Goal: Task Accomplishment & Management: Manage account settings

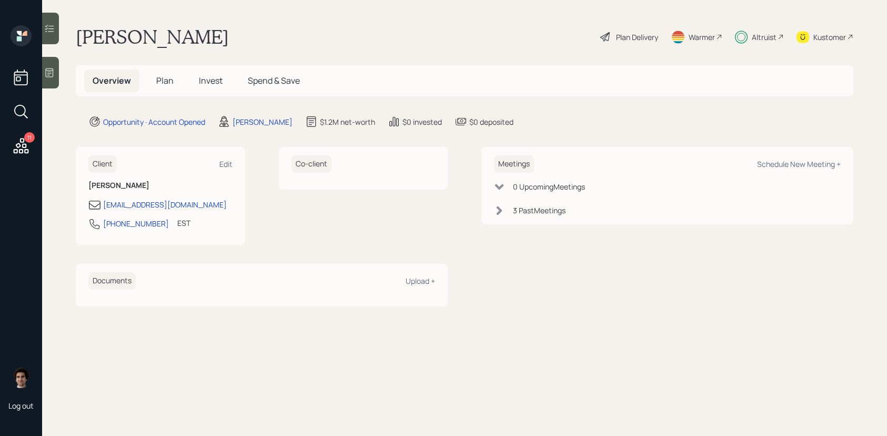
click at [24, 145] on icon at bounding box center [21, 145] width 19 height 19
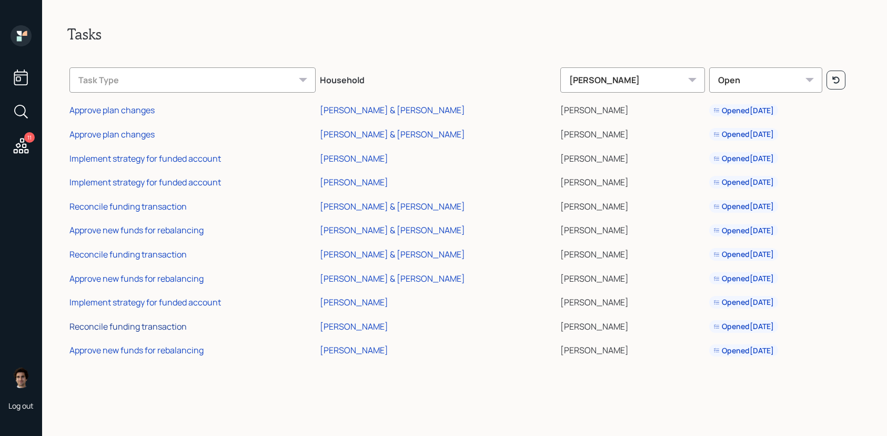
click at [157, 327] on div "Reconcile funding transaction" at bounding box center [127, 327] width 117 height 12
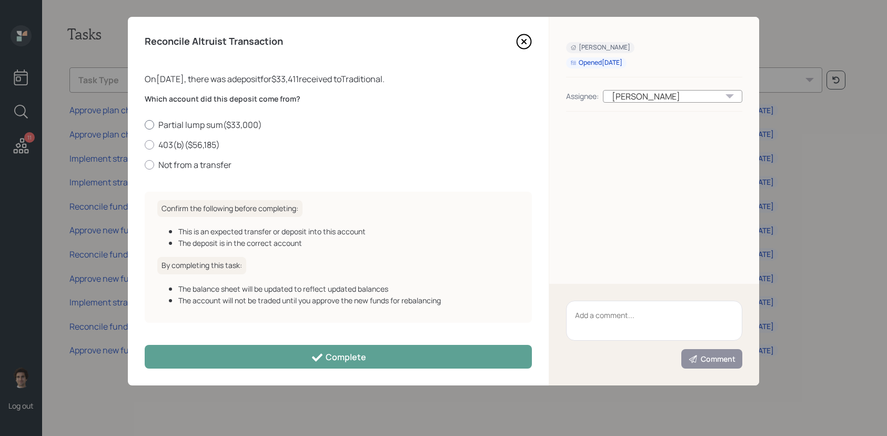
click at [198, 123] on label "Partial lump sum ( $33,000 )" at bounding box center [338, 125] width 387 height 12
click at [145, 124] on input "Partial lump sum ( $33,000 )" at bounding box center [144, 124] width 1 height 1
radio input "true"
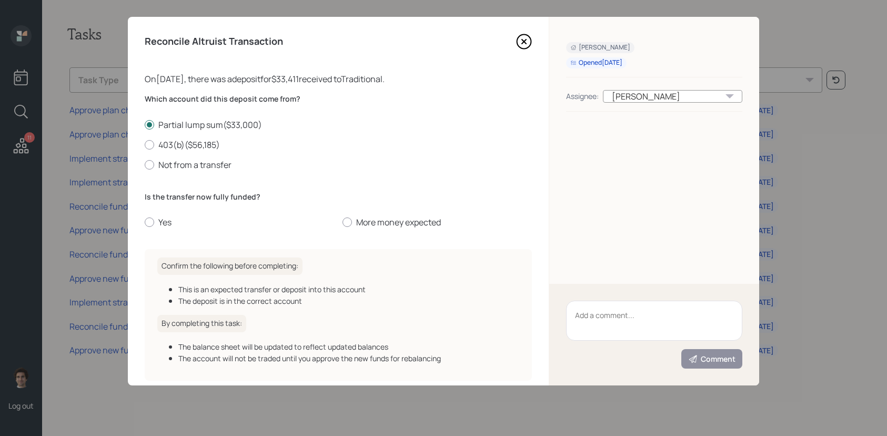
click at [163, 230] on div "Which account did this deposit come from? Partial lump sum ( $33,000 ) 403(b) (…" at bounding box center [338, 167] width 387 height 147
click at [159, 225] on label "Yes" at bounding box center [239, 222] width 189 height 12
click at [145, 223] on input "Yes" at bounding box center [144, 222] width 1 height 1
radio input "true"
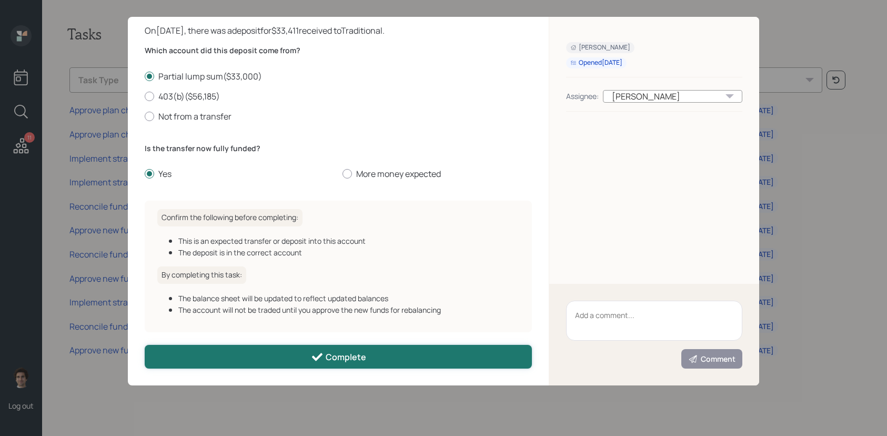
click at [332, 354] on div "Complete" at bounding box center [338, 357] width 55 height 13
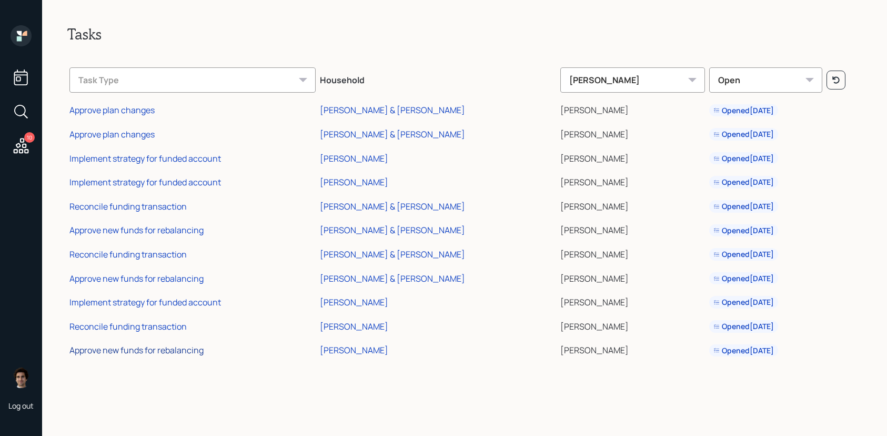
click at [162, 353] on div "Approve new funds for rebalancing" at bounding box center [136, 350] width 134 height 12
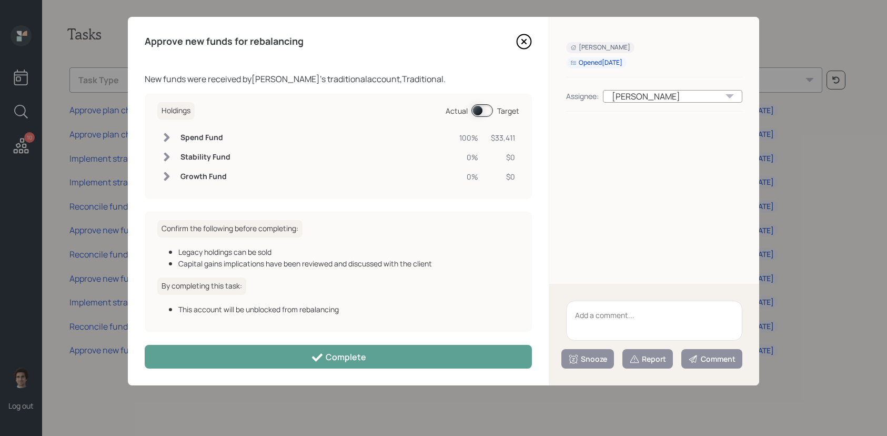
click at [338, 342] on div "Approve new funds for rebalancing New funds were received by Amy Marple 's trad…" at bounding box center [338, 201] width 421 height 368
drag, startPoint x: 338, startPoint y: 352, endPoint x: 484, endPoint y: 102, distance: 289.7
click at [484, 102] on div "Approve new funds for rebalancing New funds were received by Amy Marple 's trad…" at bounding box center [338, 201] width 421 height 368
click at [490, 119] on div "Holdings Actual Target" at bounding box center [338, 110] width 362 height 17
click at [488, 114] on span at bounding box center [483, 110] width 22 height 13
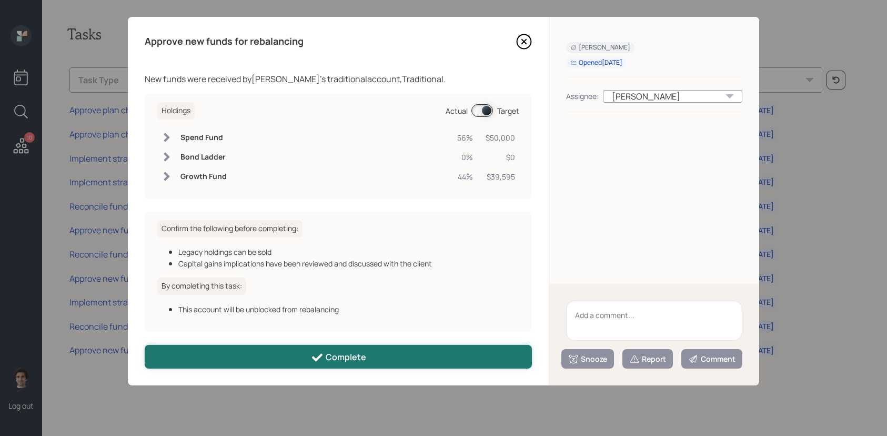
click at [398, 358] on button "Complete" at bounding box center [338, 357] width 387 height 24
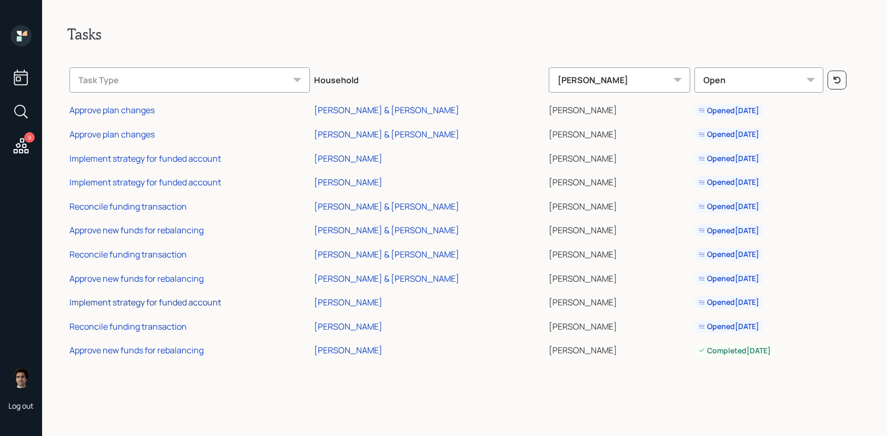
click at [165, 301] on div "Implement strategy for funded account" at bounding box center [145, 302] width 152 height 12
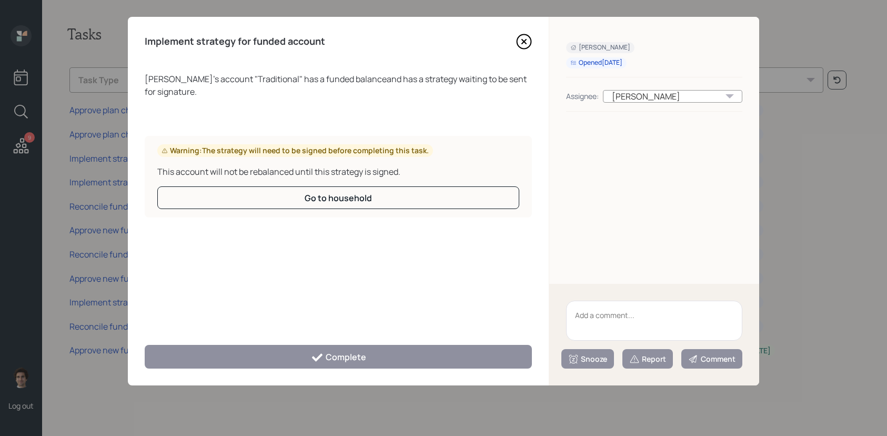
click at [214, 259] on div "Amy Marple 's account " Traditional " has a funded balance and has a strategy w…" at bounding box center [338, 202] width 387 height 259
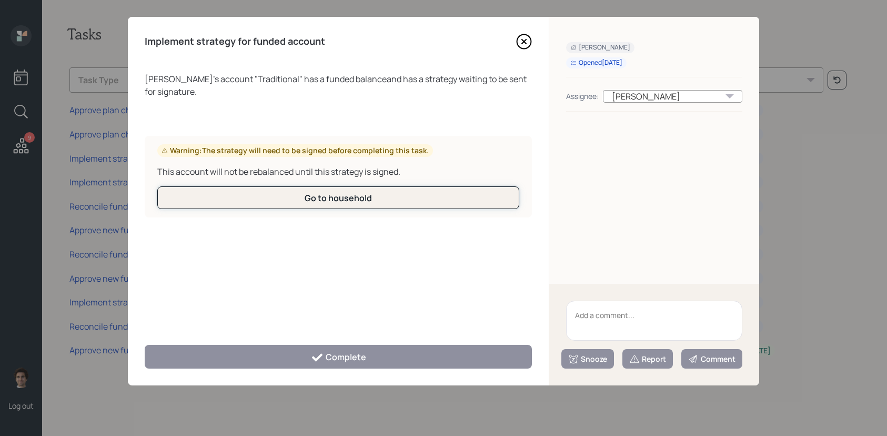
click at [326, 207] on button "Go to household" at bounding box center [338, 197] width 362 height 23
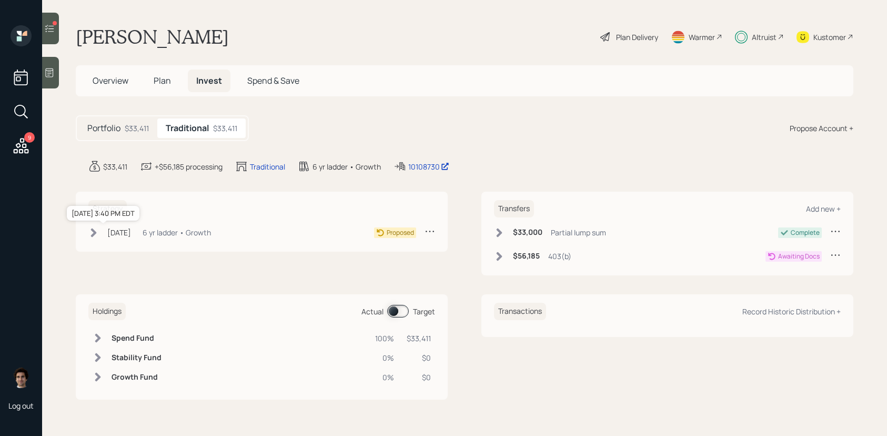
click at [112, 236] on div "[DATE]" at bounding box center [119, 232] width 24 height 11
